Goal: Check status: Check status

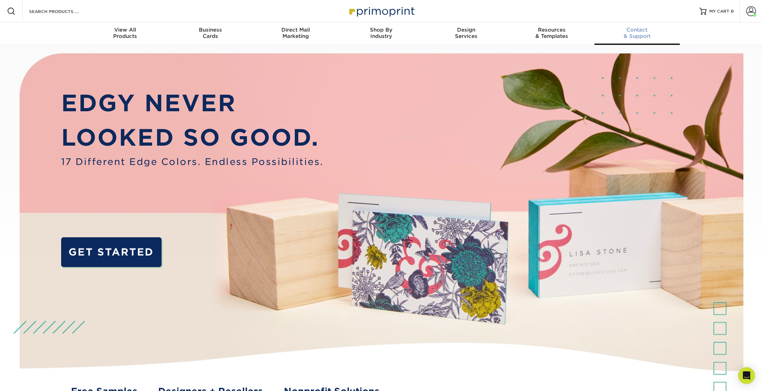
click at [642, 29] on span "Contact" at bounding box center [637, 30] width 85 height 6
click at [753, 12] on span at bounding box center [751, 11] width 10 height 10
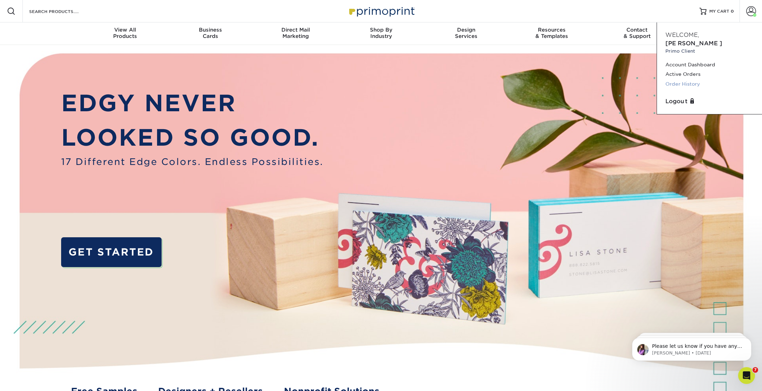
click at [679, 79] on link "Order History" at bounding box center [710, 83] width 88 height 9
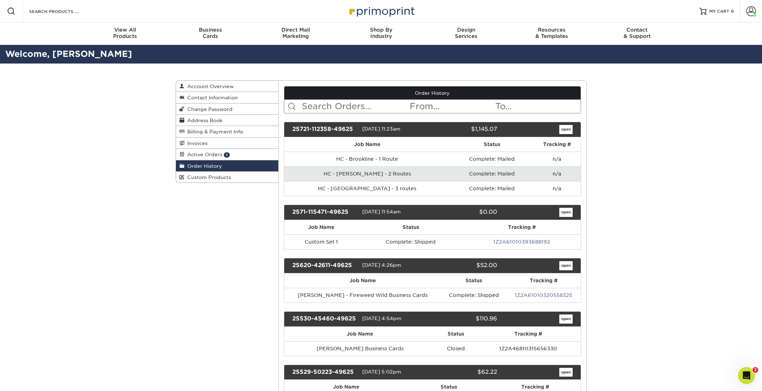
click at [355, 108] on input "text" at bounding box center [355, 106] width 108 height 13
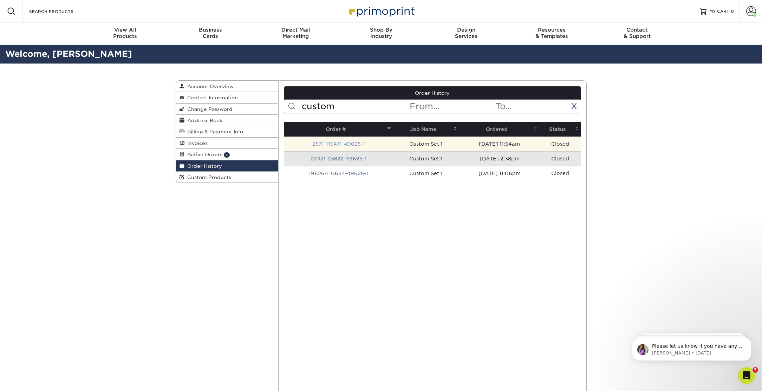
type input "custom"
click at [330, 143] on link "2571-115471-49625-1" at bounding box center [338, 144] width 53 height 6
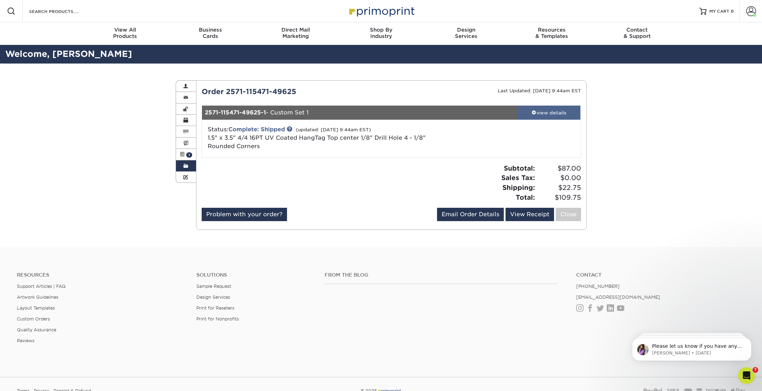
click at [561, 114] on div "view details" at bounding box center [549, 112] width 63 height 7
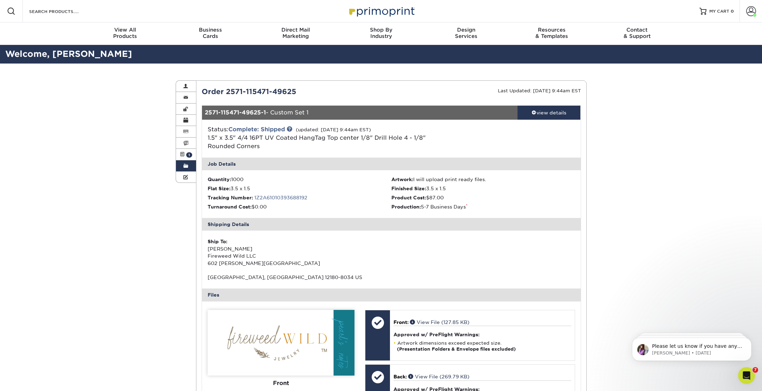
click at [187, 163] on span at bounding box center [185, 166] width 5 height 6
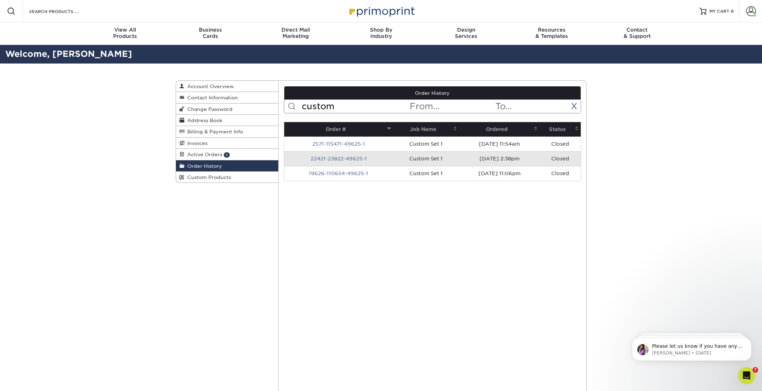
click at [319, 162] on td "22421-23822-49625-1" at bounding box center [338, 158] width 109 height 15
click at [319, 160] on link "22421-23822-49625-1" at bounding box center [339, 159] width 56 height 6
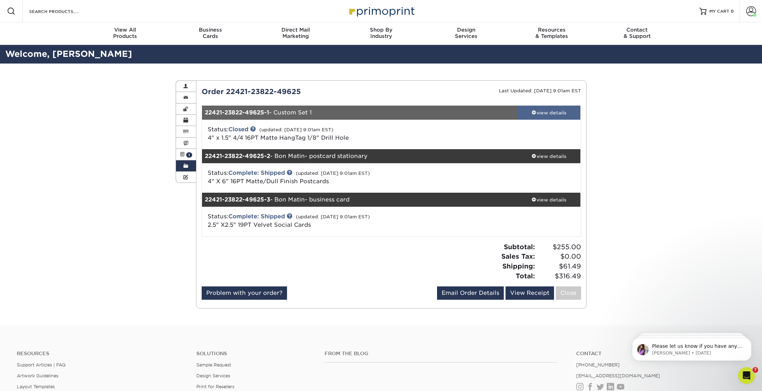
click at [553, 112] on div "view details" at bounding box center [549, 112] width 63 height 7
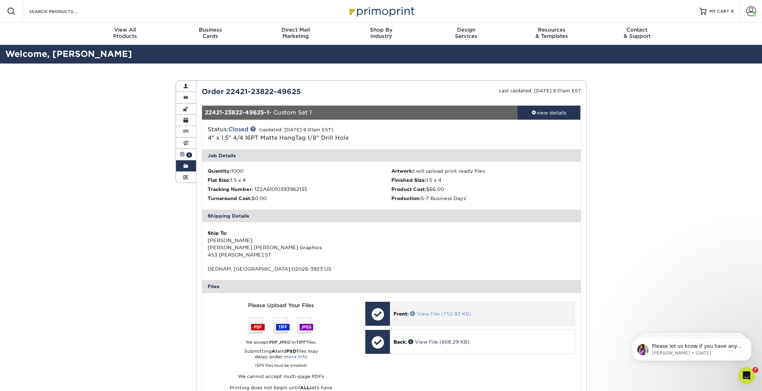
click at [433, 313] on link "View File (752.82 KB)" at bounding box center [440, 314] width 61 height 6
click at [182, 153] on span at bounding box center [182, 155] width 5 height 6
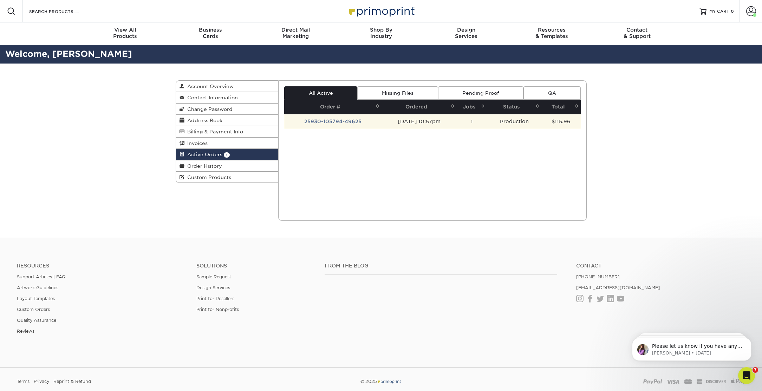
click at [334, 121] on td "25930-105794-49625" at bounding box center [332, 121] width 97 height 15
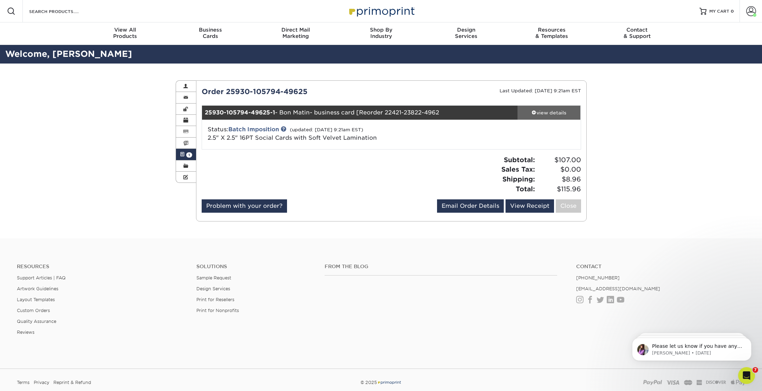
click at [550, 111] on div "view details" at bounding box center [549, 112] width 63 height 7
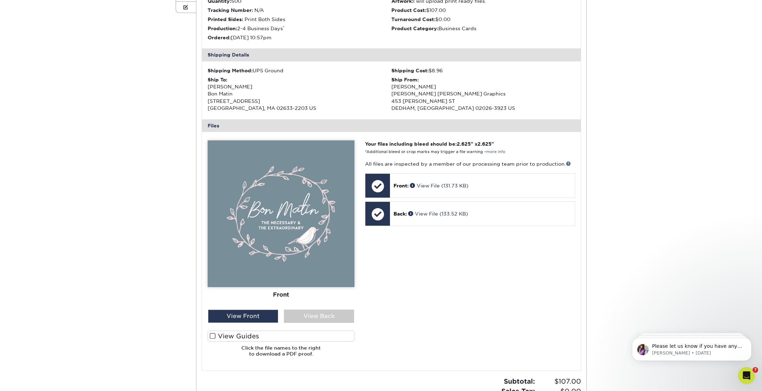
scroll to position [172, 0]
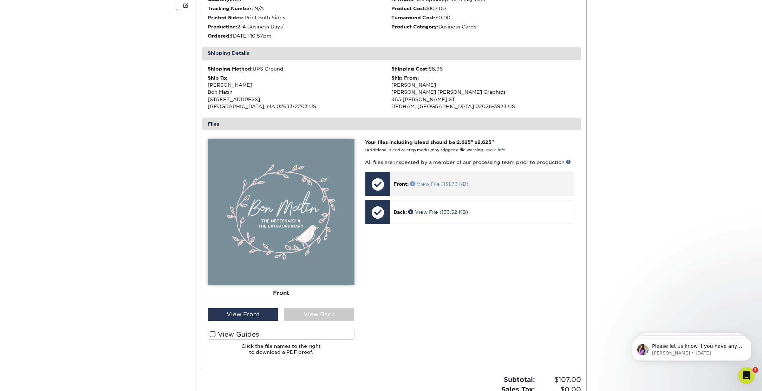
click at [451, 184] on link "View File (131.73 KB)" at bounding box center [439, 184] width 58 height 6
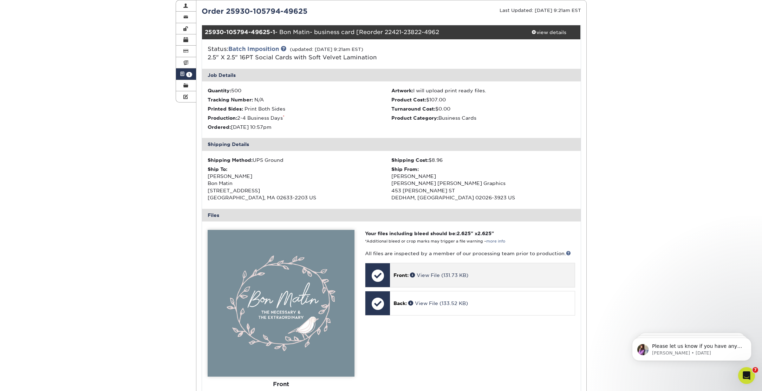
scroll to position [80, 0]
